Goal: Task Accomplishment & Management: Use online tool/utility

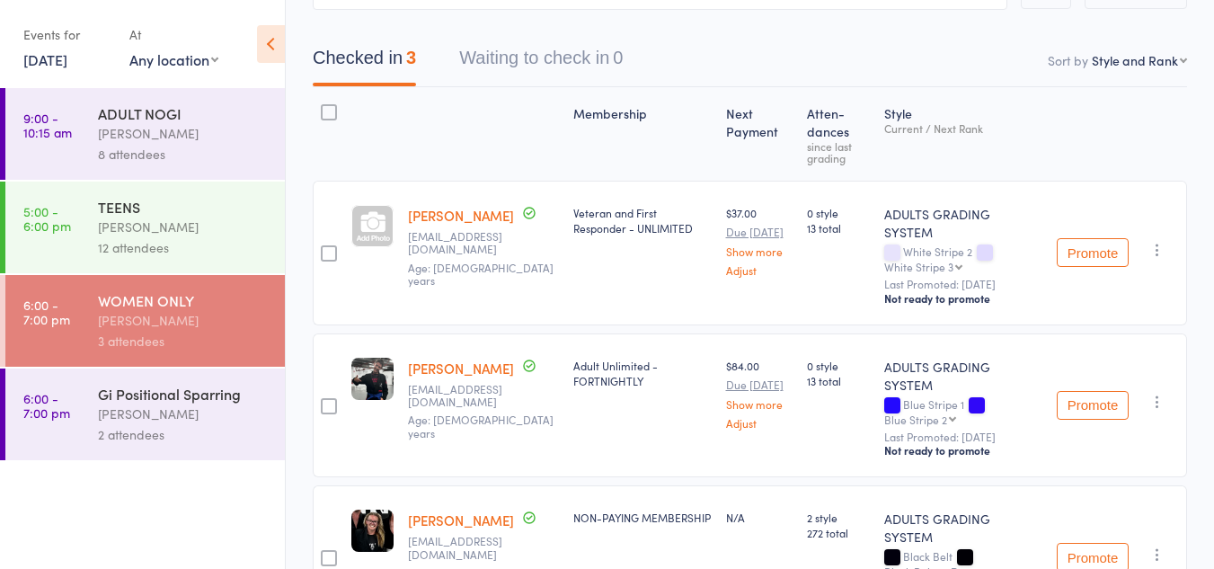
click at [160, 409] on div "[PERSON_NAME]" at bounding box center [184, 413] width 172 height 21
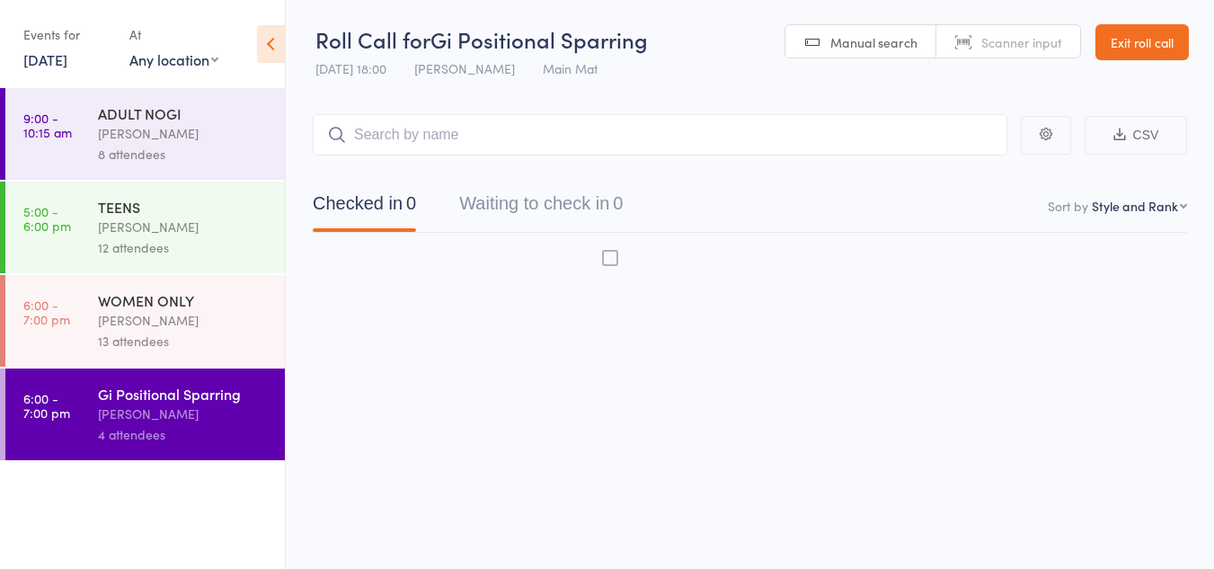
click at [160, 409] on div "[PERSON_NAME]" at bounding box center [184, 413] width 172 height 21
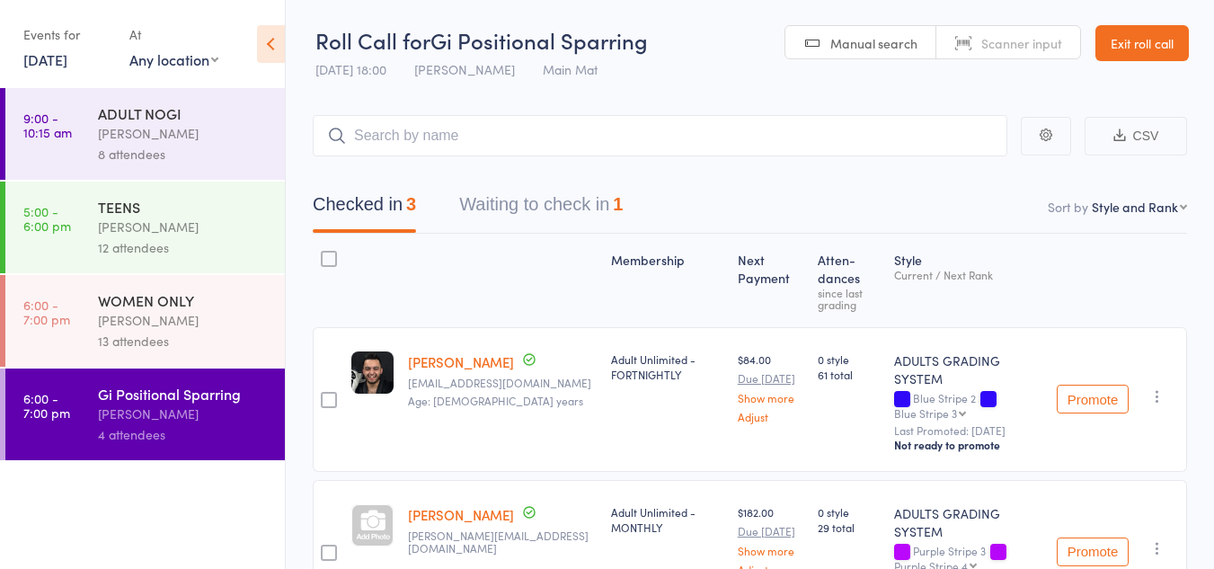
click at [535, 202] on button "Waiting to check in 1" at bounding box center [540, 209] width 163 height 48
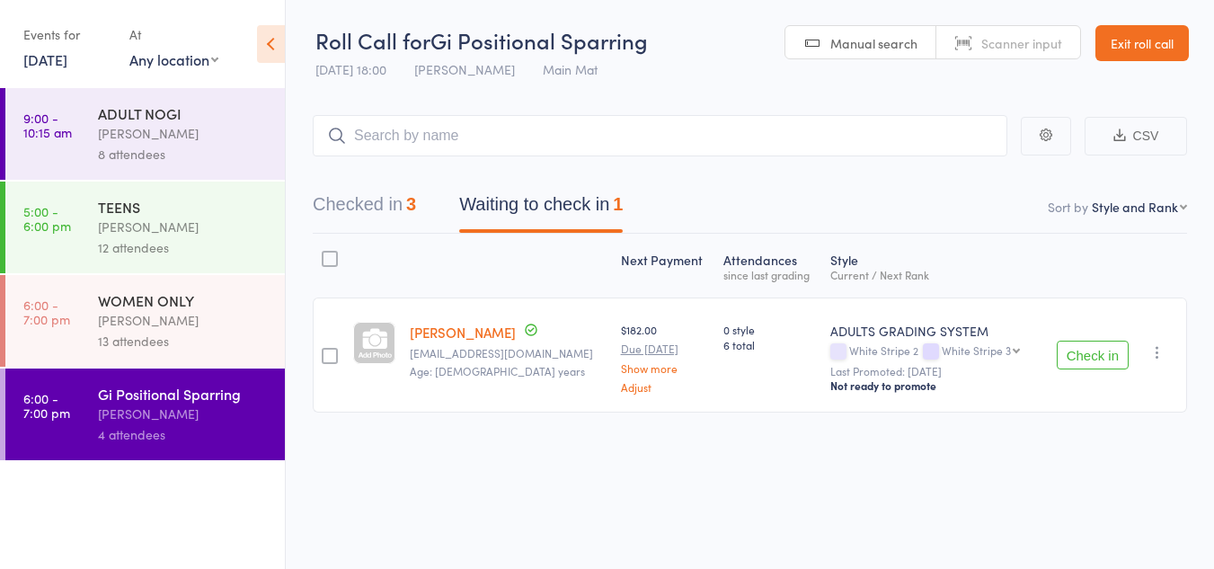
click at [353, 202] on button "Checked in 3" at bounding box center [364, 209] width 103 height 48
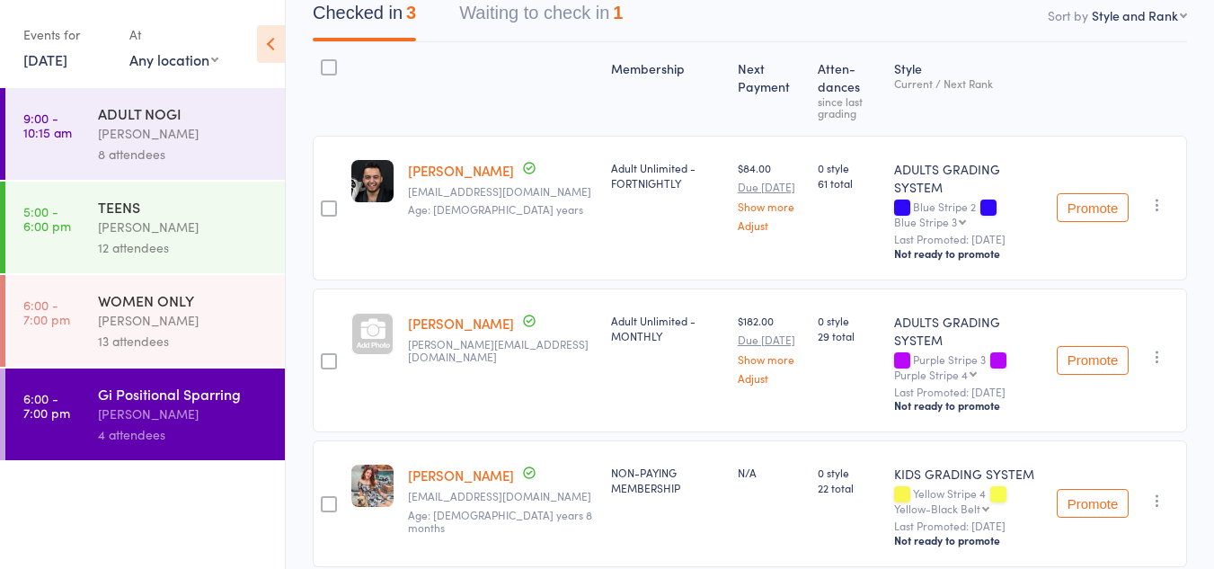
scroll to position [218, 0]
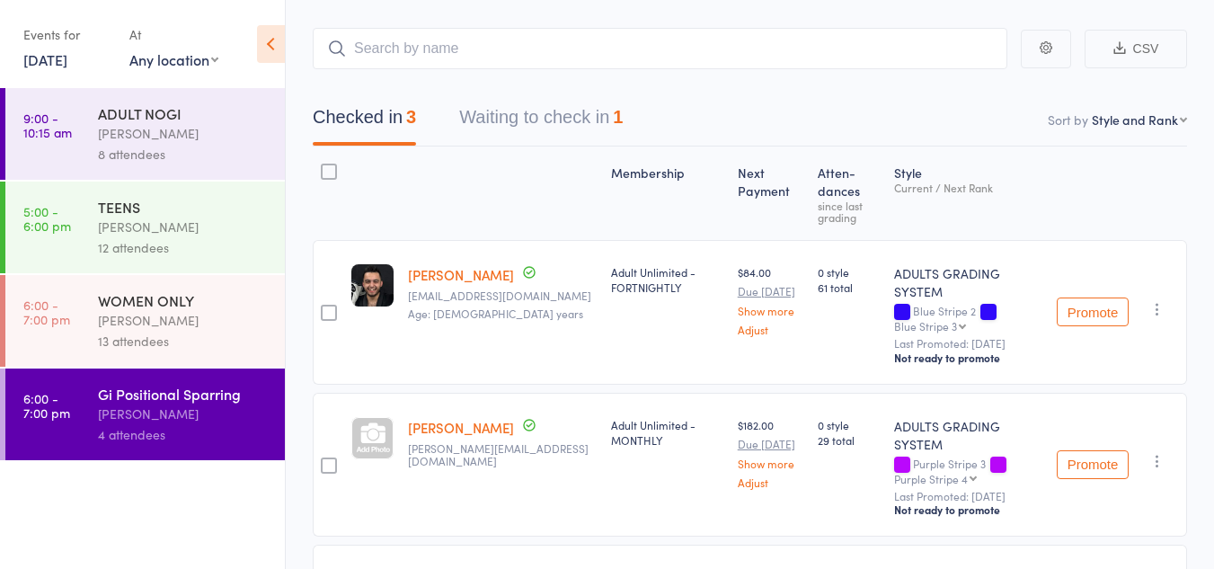
click at [534, 121] on button "Waiting to check in 1" at bounding box center [540, 122] width 163 height 48
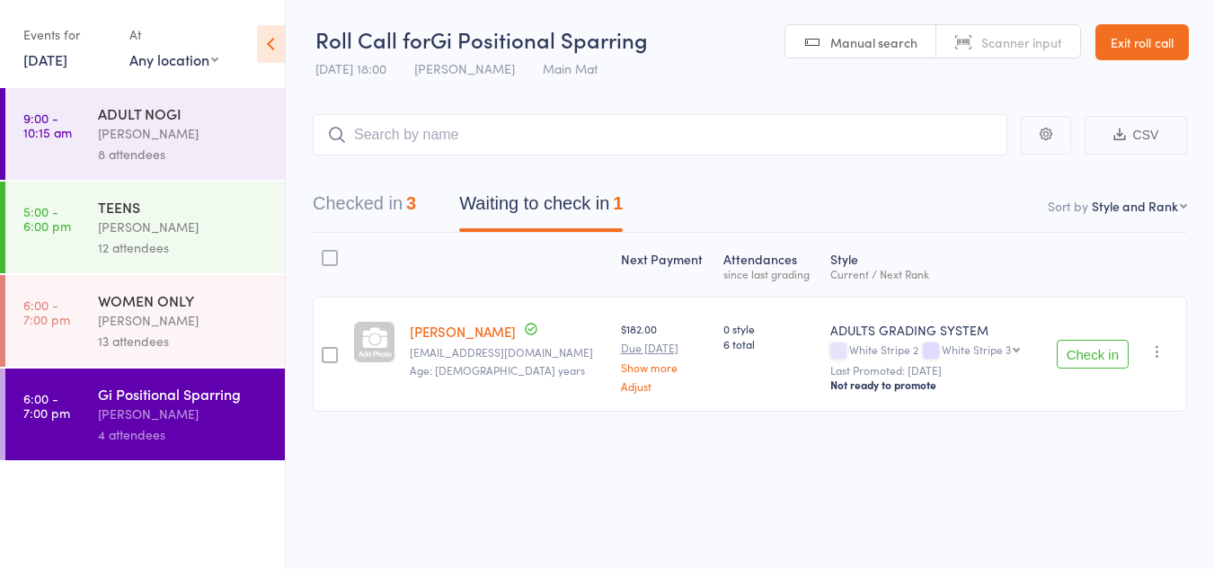
scroll to position [1, 0]
click at [1070, 355] on button "Check in" at bounding box center [1092, 354] width 72 height 29
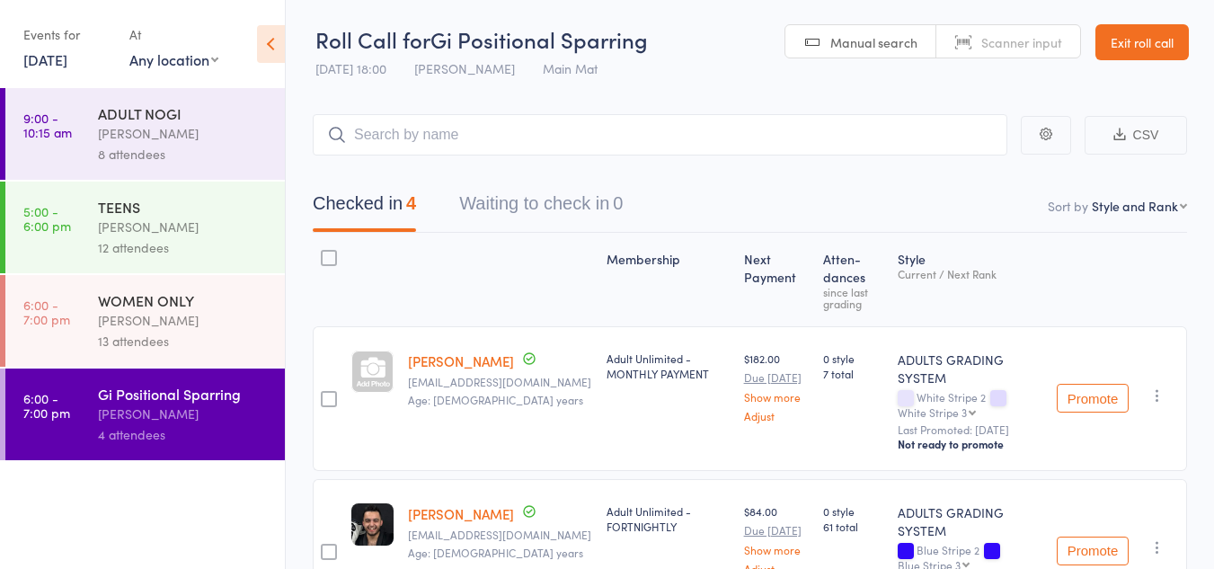
click at [115, 308] on div "WOMEN ONLY" at bounding box center [184, 300] width 172 height 20
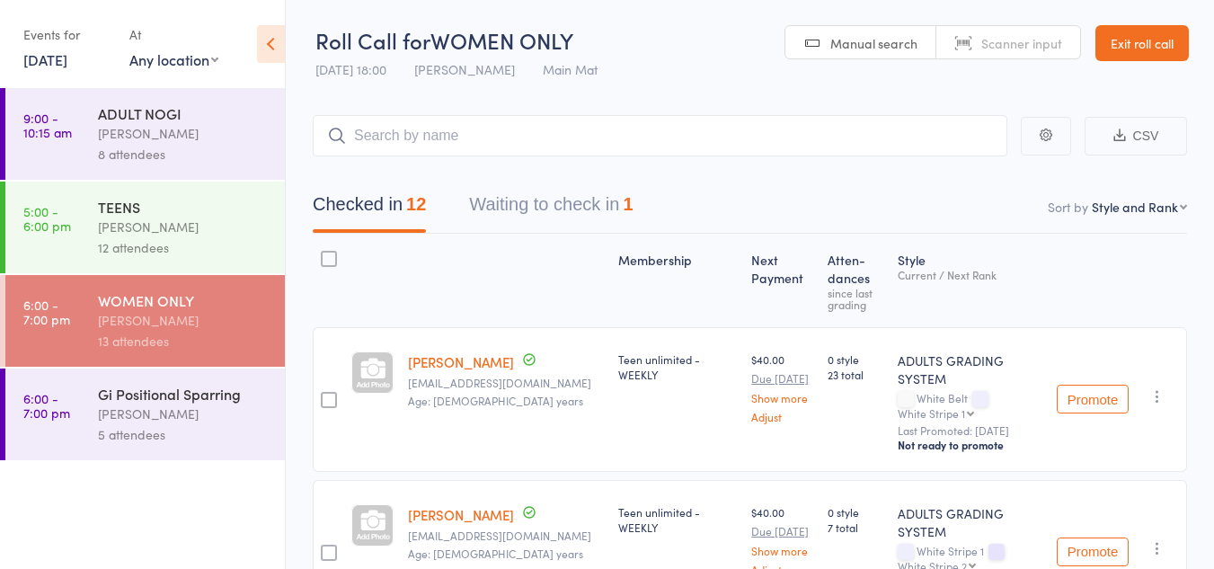
click at [601, 208] on button "Waiting to check in 1" at bounding box center [550, 209] width 163 height 48
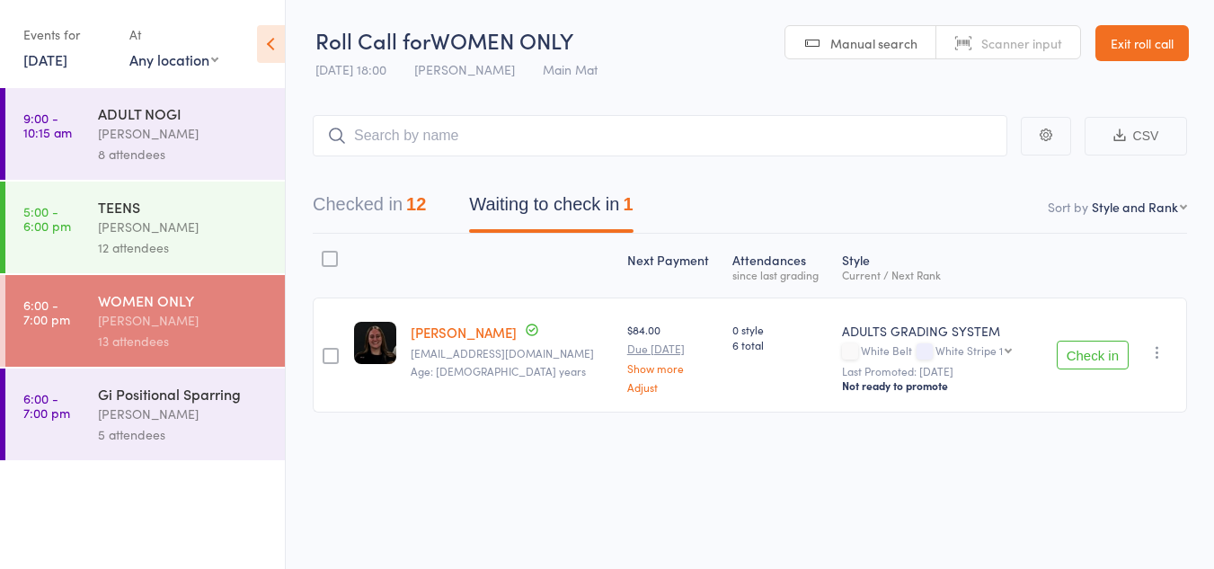
click at [1084, 358] on button "Check in" at bounding box center [1092, 354] width 72 height 29
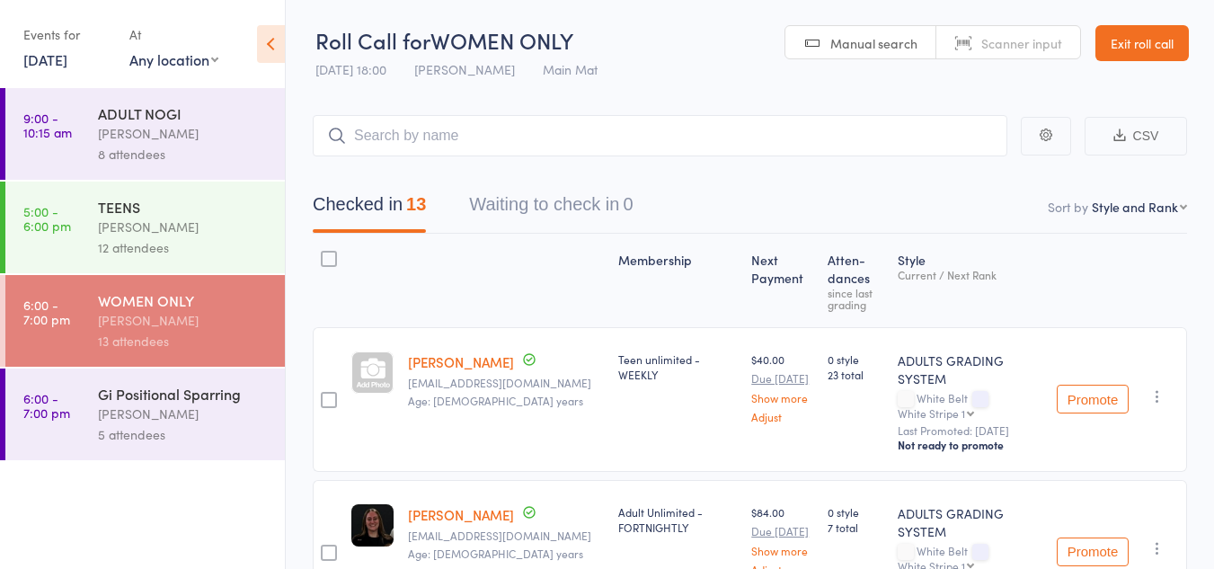
click at [147, 399] on div "Gi Positional Sparring" at bounding box center [184, 394] width 172 height 20
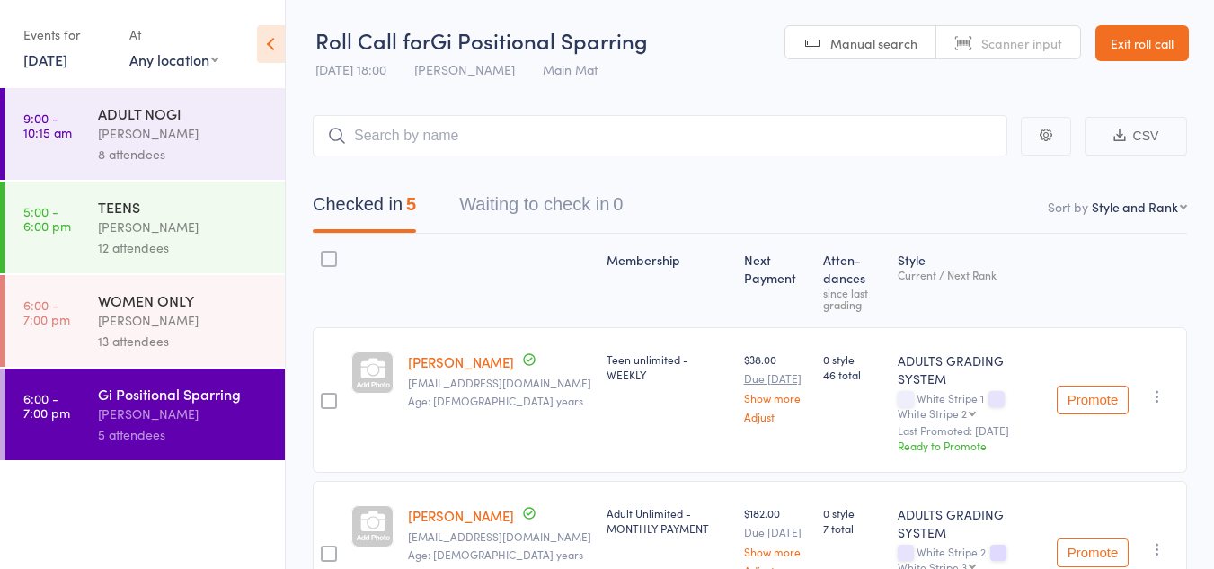
click at [1136, 41] on link "Exit roll call" at bounding box center [1141, 43] width 93 height 36
